Goal: Task Accomplishment & Management: Use online tool/utility

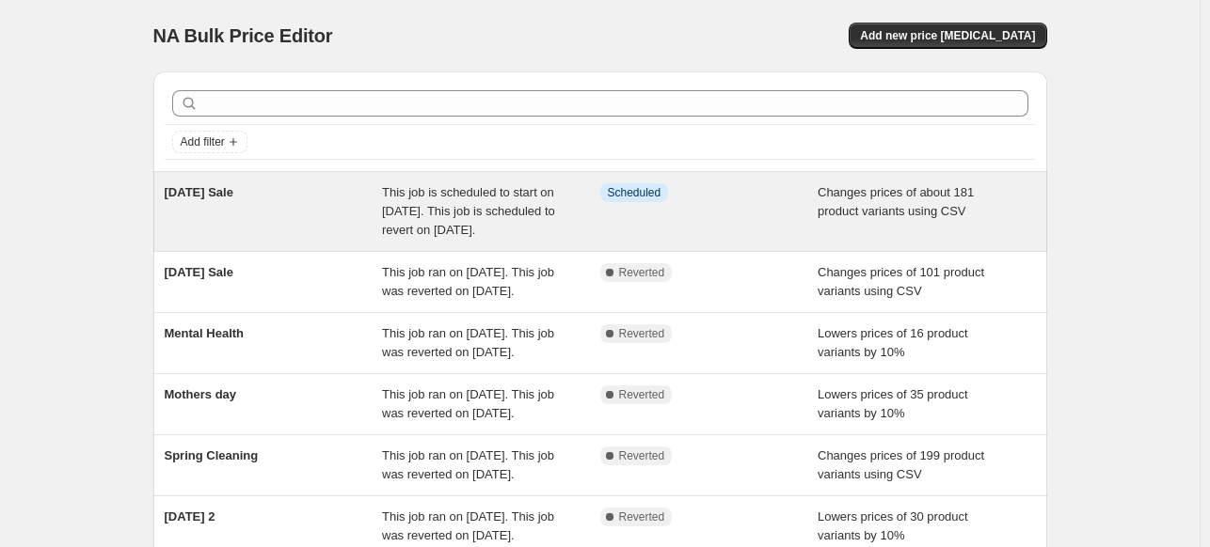
click at [458, 211] on span "This job is scheduled to start on [DATE]. This job is scheduled to revert on [D…" at bounding box center [468, 211] width 173 height 52
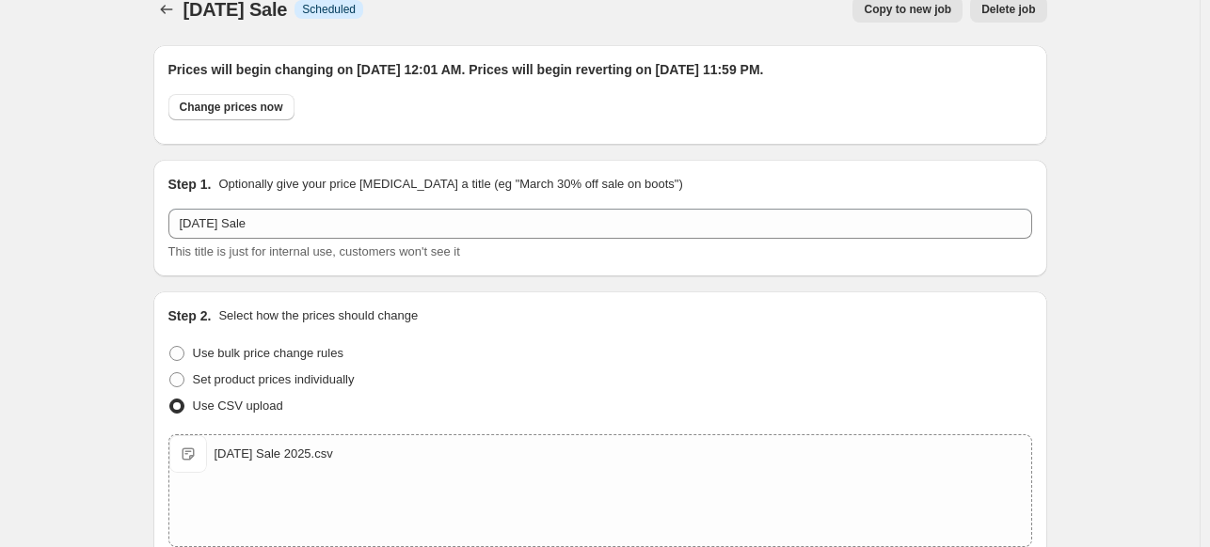
scroll to position [26, 0]
click at [252, 104] on span "Change prices now" at bounding box center [231, 107] width 103 height 15
radio input "true"
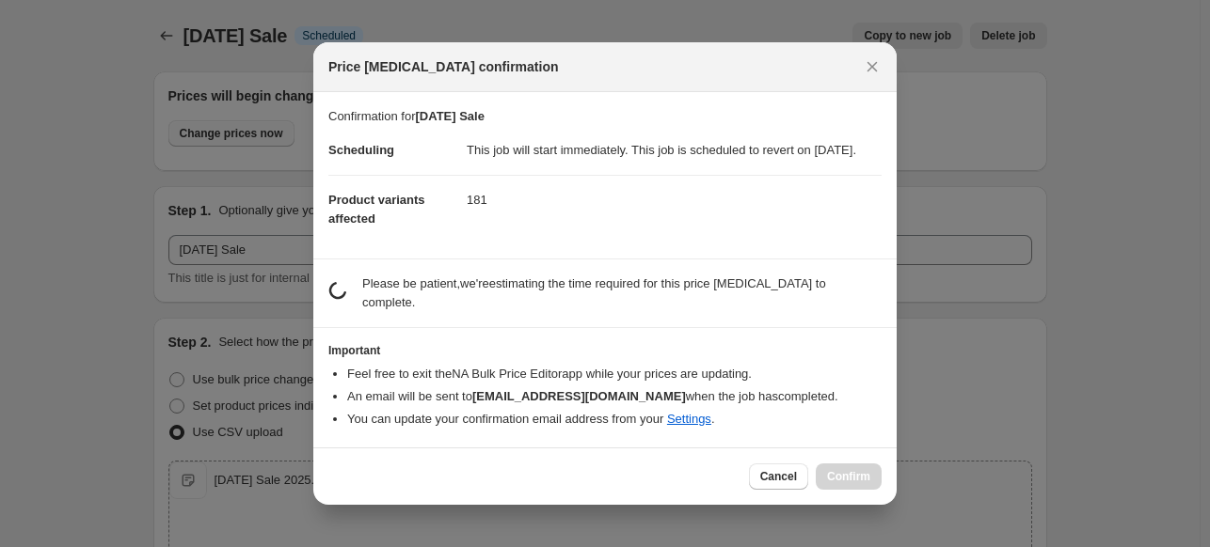
scroll to position [0, 0]
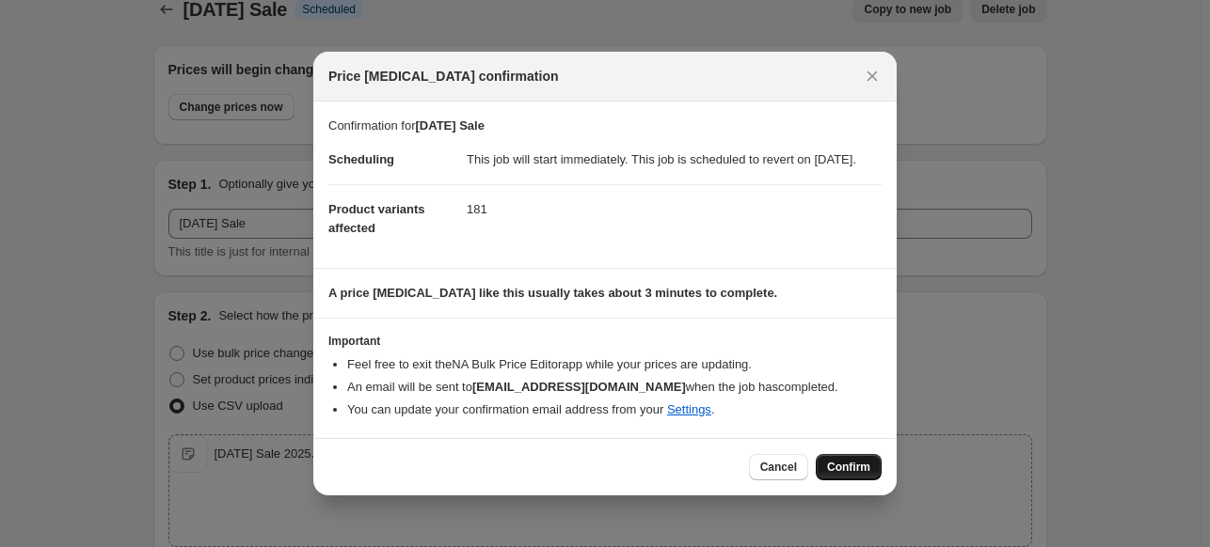
click at [847, 481] on button "Confirm" at bounding box center [849, 467] width 66 height 26
